Goal: Find specific page/section: Find specific page/section

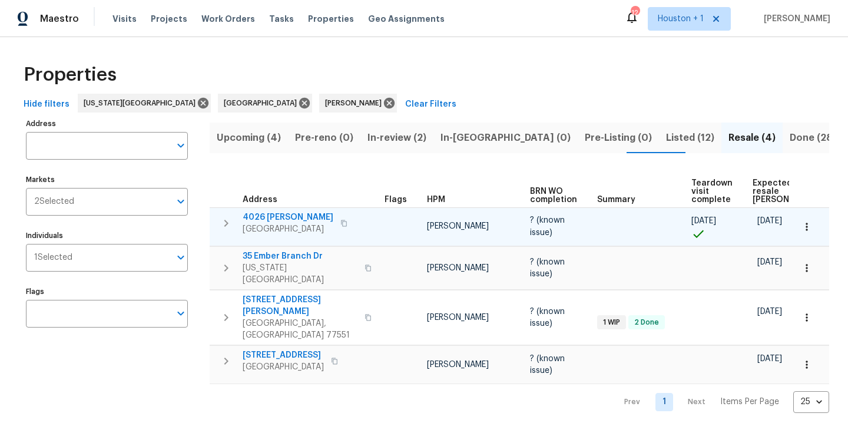
click at [278, 216] on span "4026 Reeves" at bounding box center [288, 217] width 91 height 12
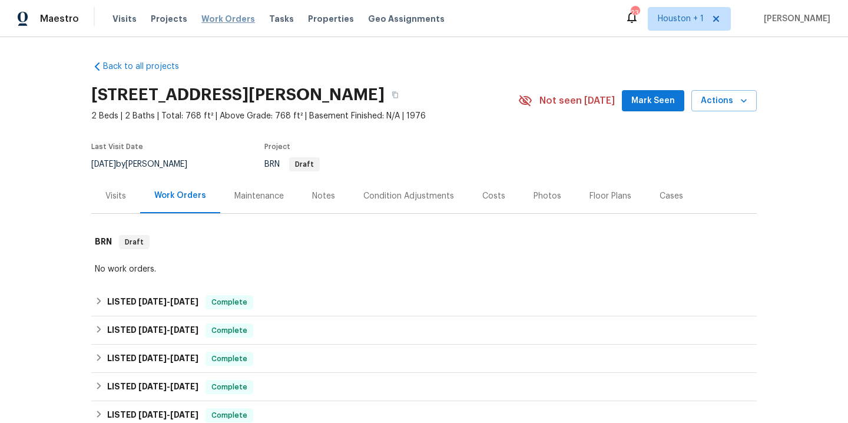
click at [220, 15] on span "Work Orders" at bounding box center [228, 19] width 54 height 12
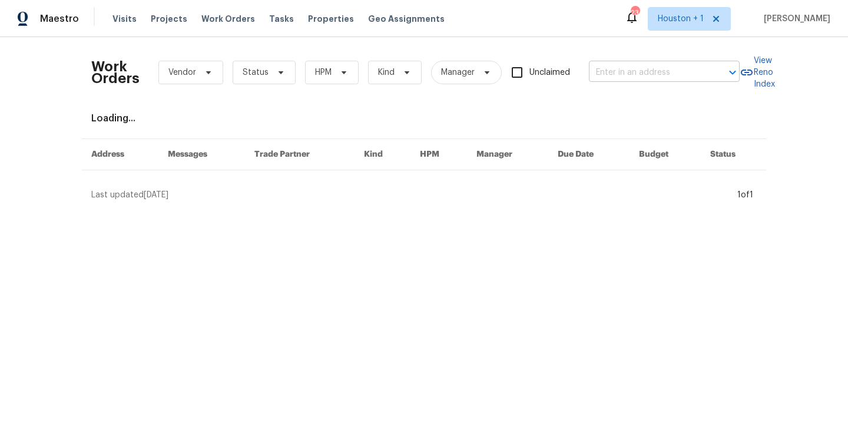
click at [658, 71] on input "text" at bounding box center [648, 73] width 118 height 18
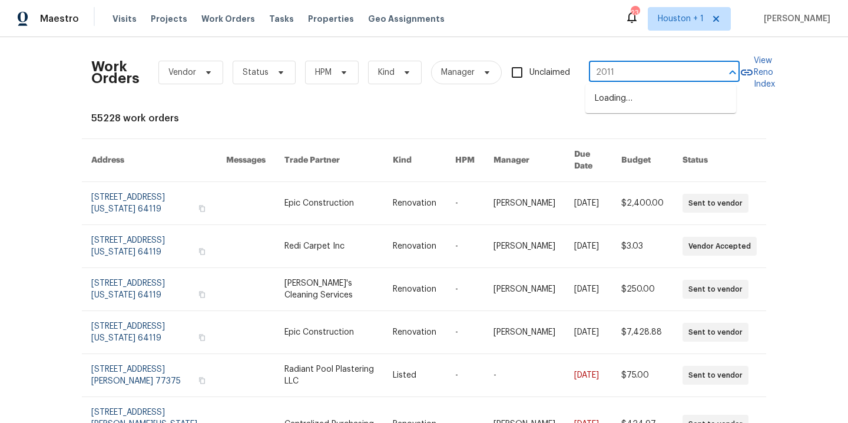
type input "2011 n"
click at [673, 121] on li "[STREET_ADDRESS][US_STATE]" at bounding box center [661, 117] width 151 height 19
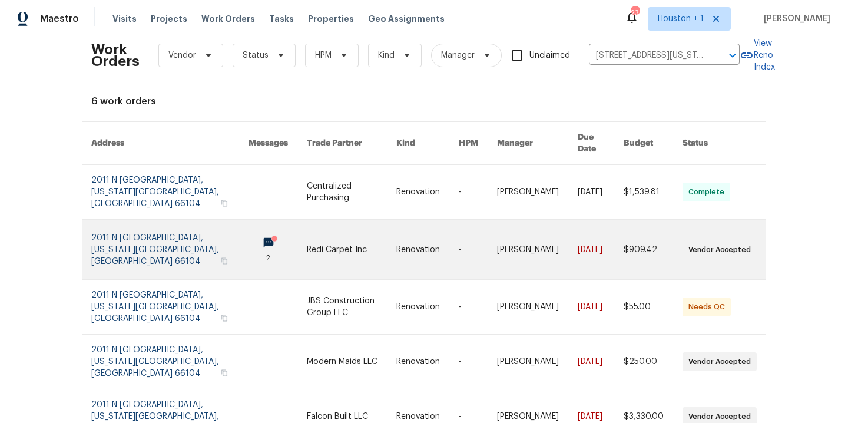
scroll to position [84, 0]
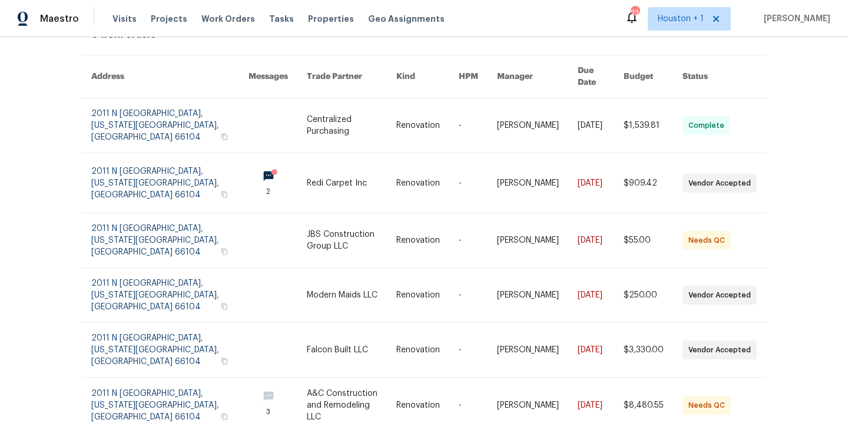
click at [39, 223] on div "Work Orders Vendor Status HPM Kind Manager Unclaimed [STREET_ADDRESS][US_STATE]…" at bounding box center [424, 230] width 848 height 386
